Goal: Register for event/course

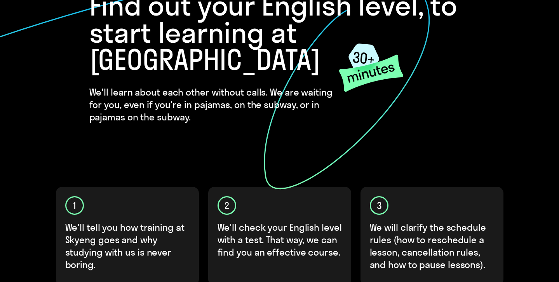
scroll to position [264, 0]
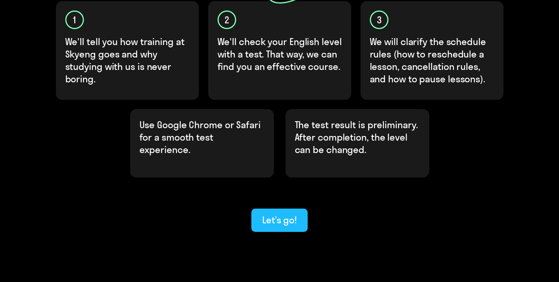
click at [277, 209] on button "Let’s go!" at bounding box center [279, 220] width 56 height 23
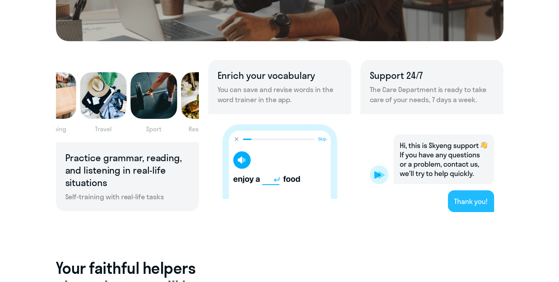
scroll to position [531, 0]
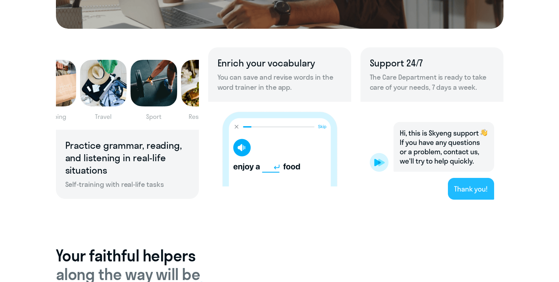
drag, startPoint x: 141, startPoint y: 174, endPoint x: 208, endPoint y: 162, distance: 67.9
click at [141, 174] on h6 "Practice grammar, reading, and listening in real-life situations" at bounding box center [127, 157] width 124 height 37
click at [249, 153] on img at bounding box center [279, 144] width 143 height 85
click at [246, 149] on img at bounding box center [279, 144] width 143 height 85
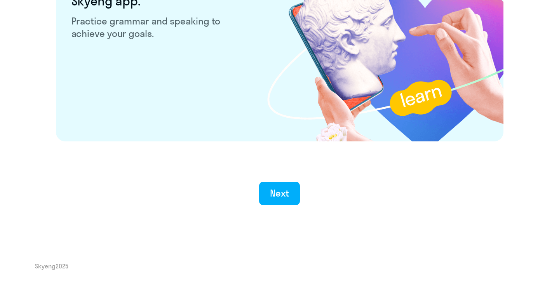
scroll to position [1518, 0]
click at [269, 193] on button "Next" at bounding box center [279, 192] width 41 height 23
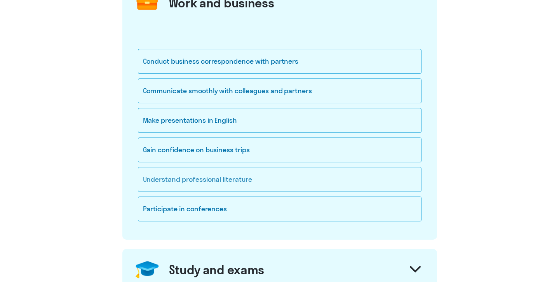
scroll to position [124, 0]
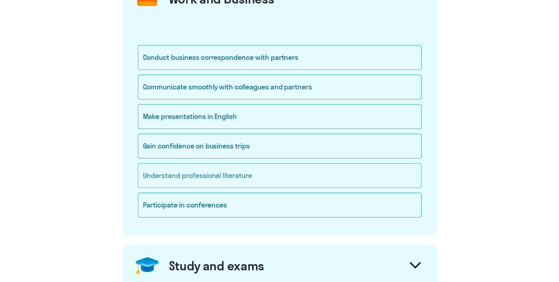
click at [252, 176] on div "Understand professional literature" at bounding box center [280, 175] width 284 height 25
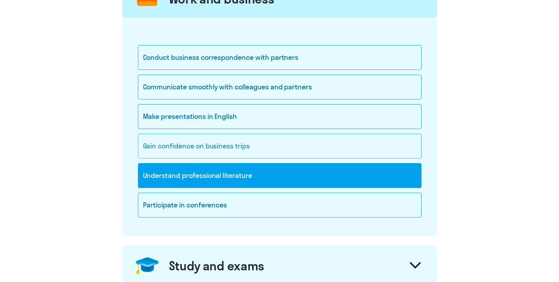
click at [248, 147] on div "Gain confidence on business trips" at bounding box center [280, 146] width 284 height 25
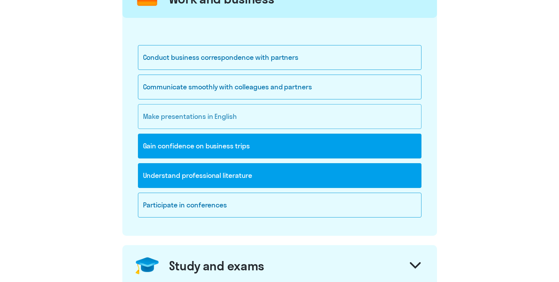
click at [246, 119] on div "Make presentations in English" at bounding box center [280, 116] width 284 height 25
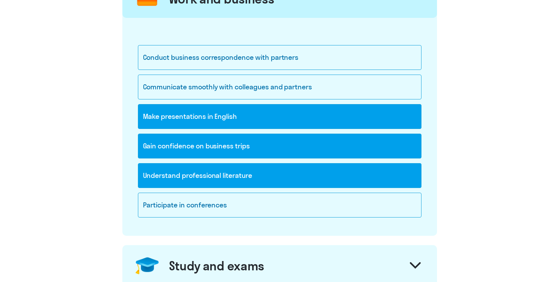
click at [239, 146] on div "Gain confidence on business trips" at bounding box center [280, 146] width 284 height 25
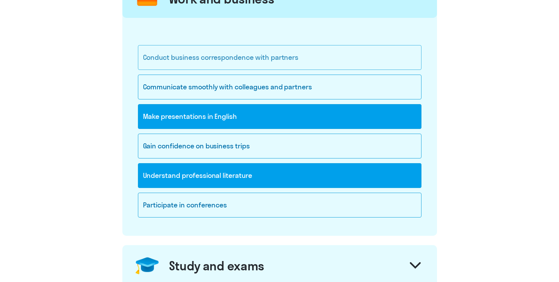
click at [267, 63] on div "Conduct business correspondence with partners" at bounding box center [280, 57] width 284 height 25
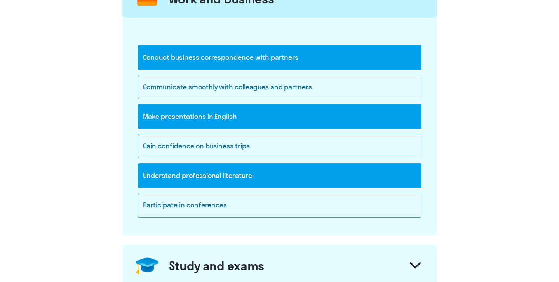
click at [267, 63] on div "Conduct business correspondence with partners" at bounding box center [280, 57] width 284 height 25
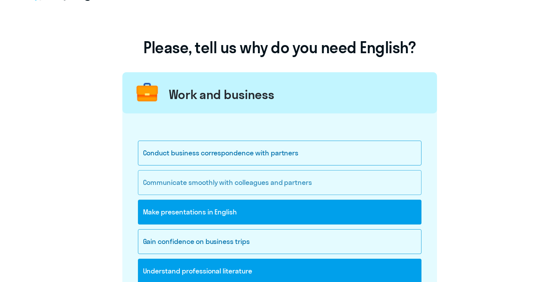
scroll to position [71, 0]
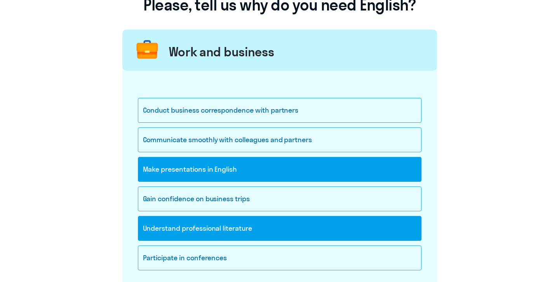
drag, startPoint x: 278, startPoint y: 175, endPoint x: 275, endPoint y: 183, distance: 8.9
click at [277, 175] on div "Make presentations in English" at bounding box center [280, 169] width 284 height 25
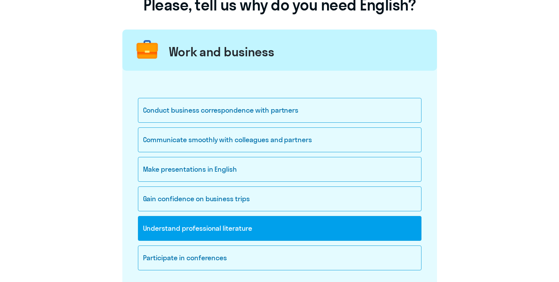
click at [268, 228] on div "Understand professional literature" at bounding box center [280, 228] width 284 height 25
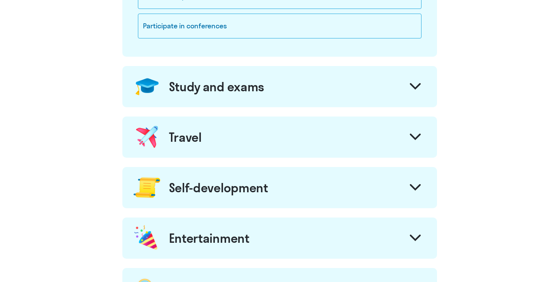
scroll to position [305, 0]
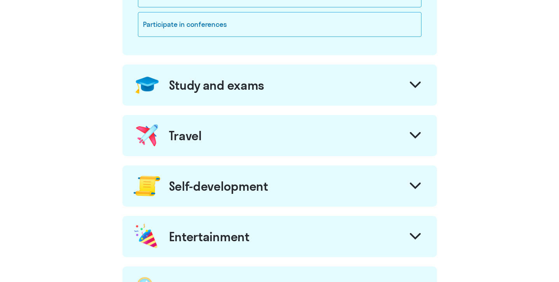
click at [268, 150] on div "Travel" at bounding box center [279, 135] width 315 height 41
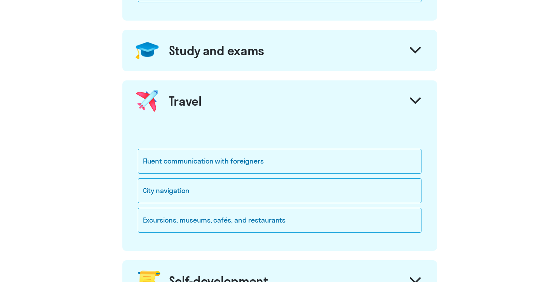
scroll to position [344, 0]
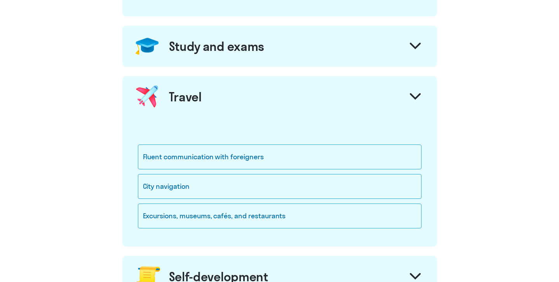
click at [243, 45] on div "Study and exams" at bounding box center [217, 46] width 96 height 16
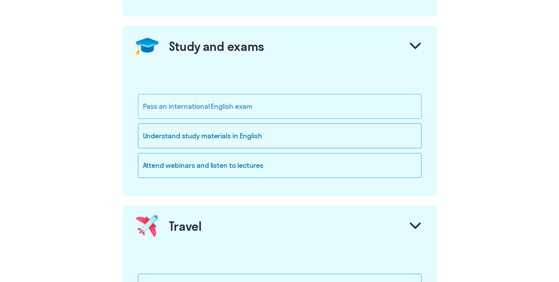
click at [259, 101] on div "Pass an international English exam" at bounding box center [280, 106] width 284 height 25
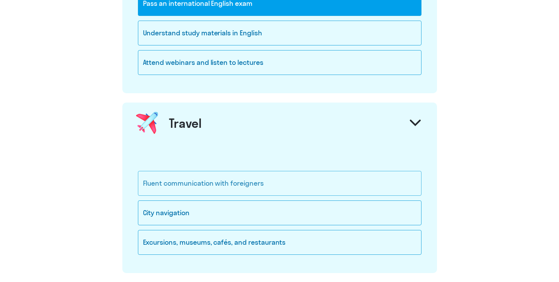
scroll to position [456, 0]
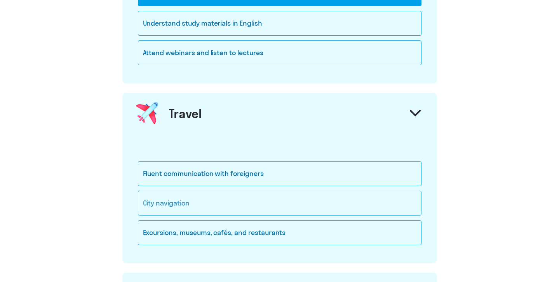
click at [261, 206] on div "City navigation" at bounding box center [280, 203] width 284 height 25
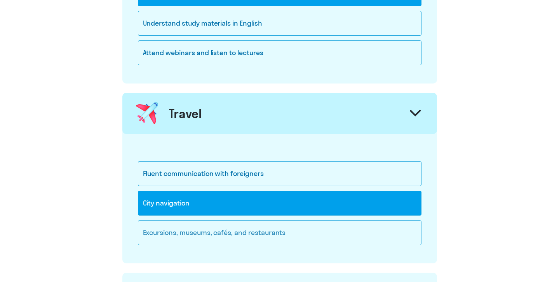
click at [264, 228] on div "Excursions, museums, cafés, and restaurants" at bounding box center [280, 232] width 284 height 25
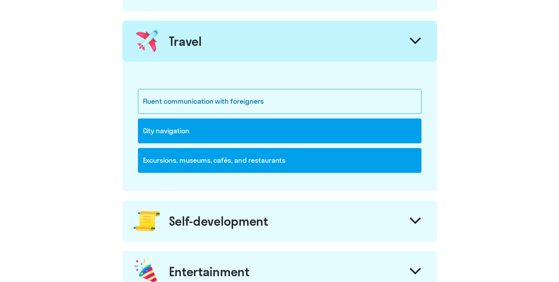
scroll to position [596, 0]
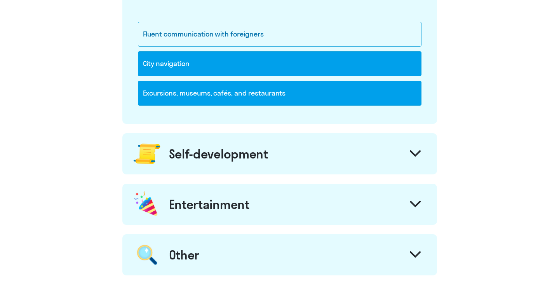
click at [261, 171] on div "Self-development" at bounding box center [279, 153] width 315 height 41
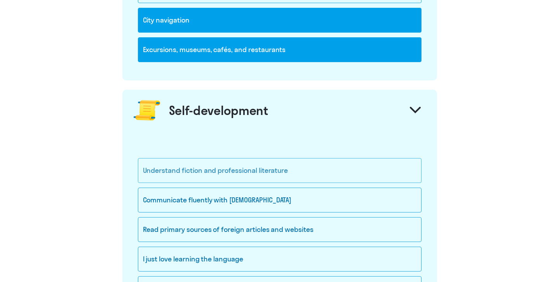
click at [261, 176] on div "Understand fiction and professional literature" at bounding box center [280, 170] width 284 height 25
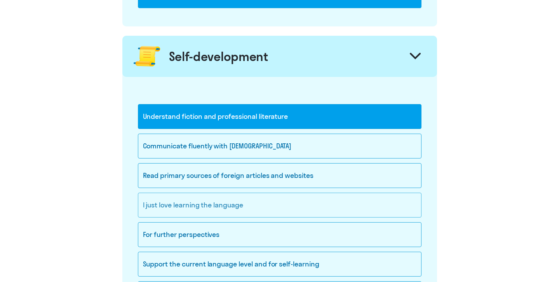
scroll to position [695, 0]
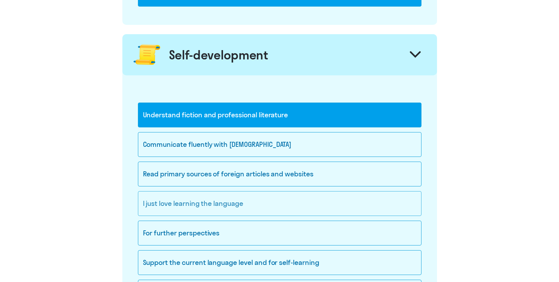
click at [263, 205] on div "I just love learning the language" at bounding box center [280, 203] width 284 height 25
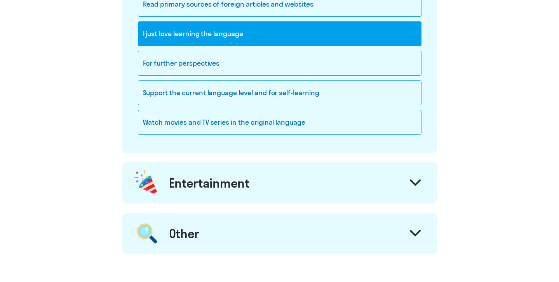
scroll to position [884, 0]
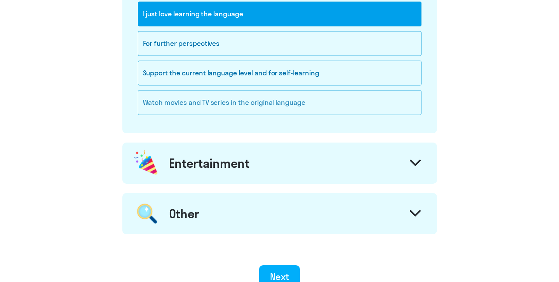
click at [257, 108] on div "Watch movies and TV series in the original language" at bounding box center [280, 102] width 284 height 25
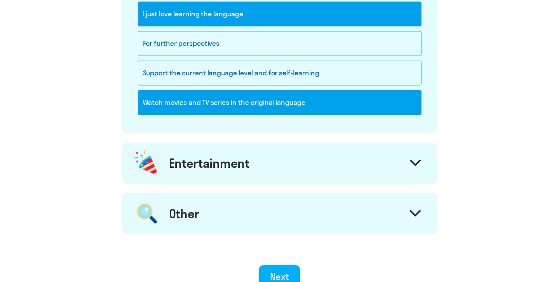
click at [255, 155] on div "Entertainment" at bounding box center [279, 163] width 315 height 41
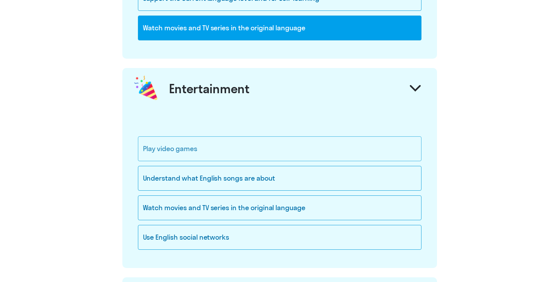
scroll to position [971, 0]
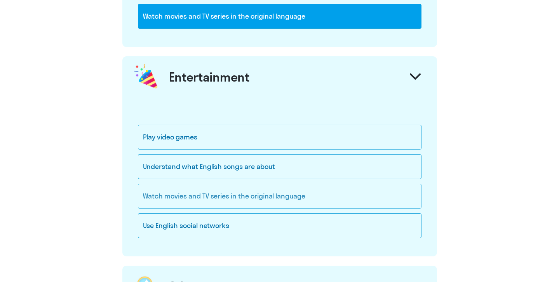
click at [254, 193] on div "Watch movies and TV series in the original language" at bounding box center [280, 196] width 284 height 25
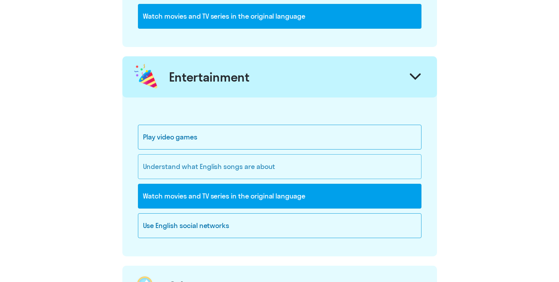
click at [254, 171] on div "Understand what English songs are about" at bounding box center [280, 166] width 284 height 25
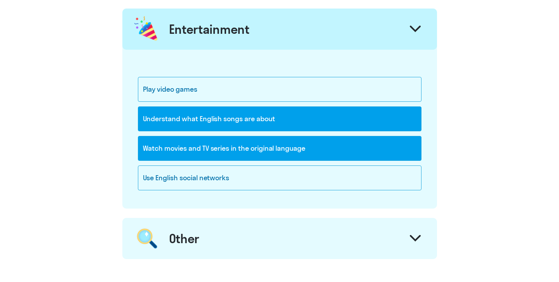
scroll to position [1023, 0]
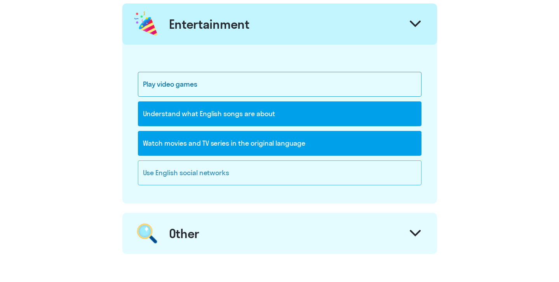
click at [255, 171] on div "Use English social networks" at bounding box center [280, 172] width 284 height 25
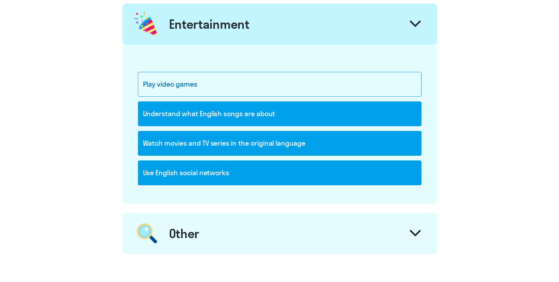
click at [255, 171] on div "Use English social networks" at bounding box center [280, 172] width 284 height 25
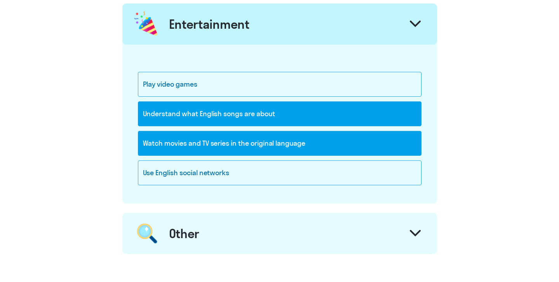
click at [255, 229] on div "Other" at bounding box center [279, 233] width 315 height 41
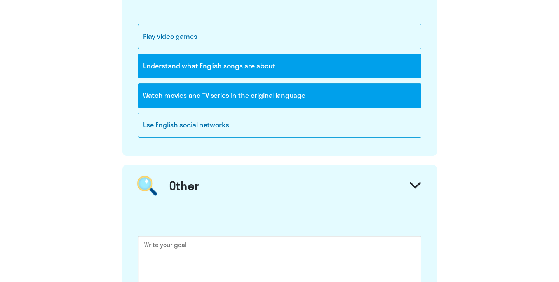
scroll to position [1157, 0]
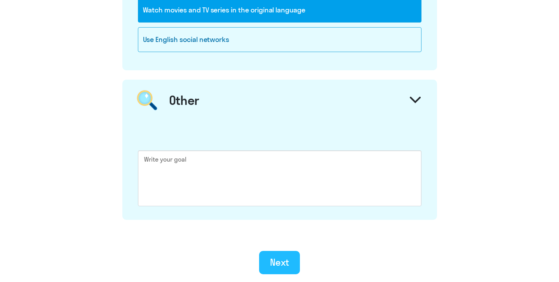
click at [275, 252] on button "Next" at bounding box center [279, 262] width 41 height 23
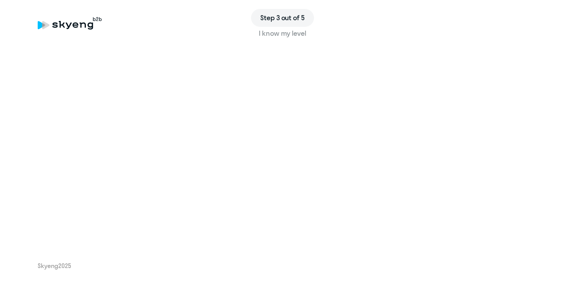
click at [285, 20] on span "Step 3 out of 5" at bounding box center [282, 18] width 44 height 10
click at [274, 33] on div "I know my level" at bounding box center [282, 33] width 489 height 10
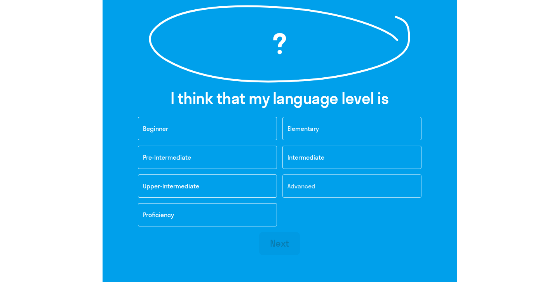
scroll to position [117, 0]
click at [245, 126] on button "Beginner" at bounding box center [207, 128] width 139 height 23
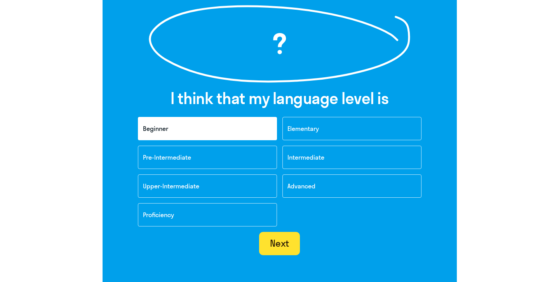
click at [277, 249] on button "Next" at bounding box center [279, 243] width 41 height 23
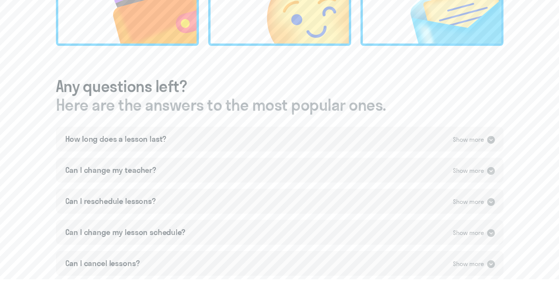
scroll to position [372, 0]
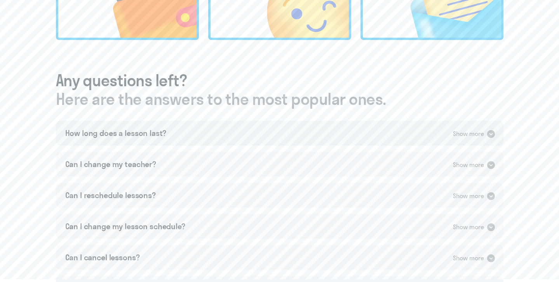
click at [270, 139] on div "How long does a lesson last? Show more" at bounding box center [279, 133] width 447 height 25
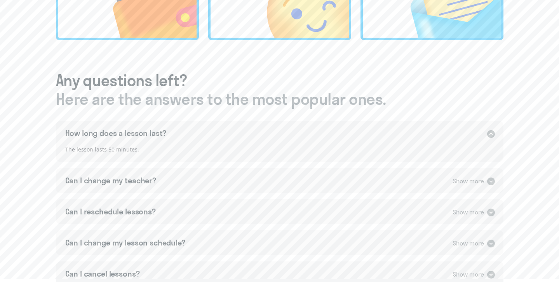
click at [270, 139] on div "How long does a lesson last? Show more" at bounding box center [279, 133] width 447 height 25
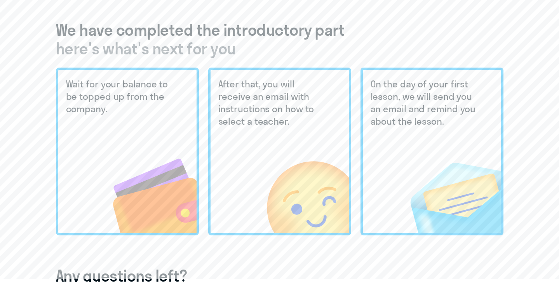
scroll to position [122, 0]
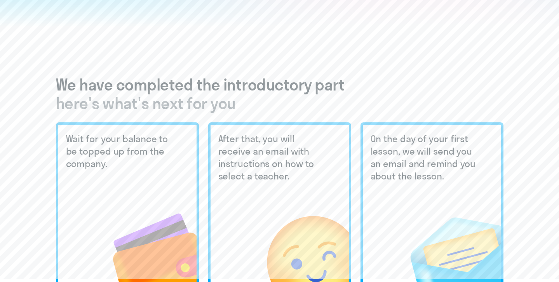
click at [284, 172] on h5 "After that, you will receive an email with instructions on how to select a teac…" at bounding box center [273, 157] width 110 height 50
click at [289, 167] on h5 "After that, you will receive an email with instructions on how to select a teac…" at bounding box center [273, 157] width 110 height 50
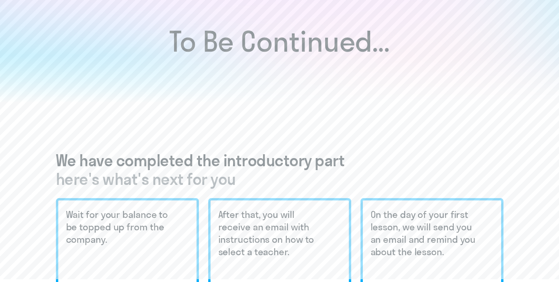
scroll to position [0, 0]
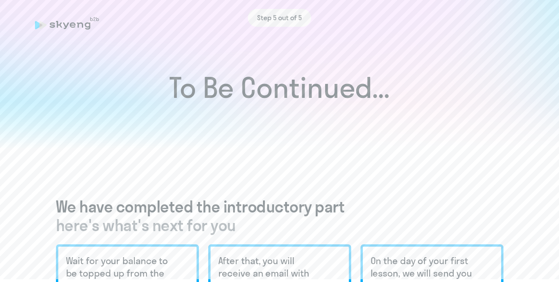
click at [300, 96] on h1 "To Be Continued..." at bounding box center [280, 87] width 528 height 27
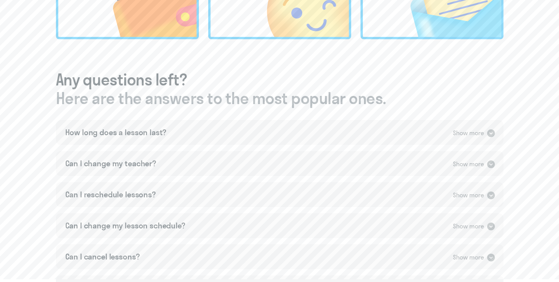
scroll to position [531, 0]
